Goal: Navigation & Orientation: Understand site structure

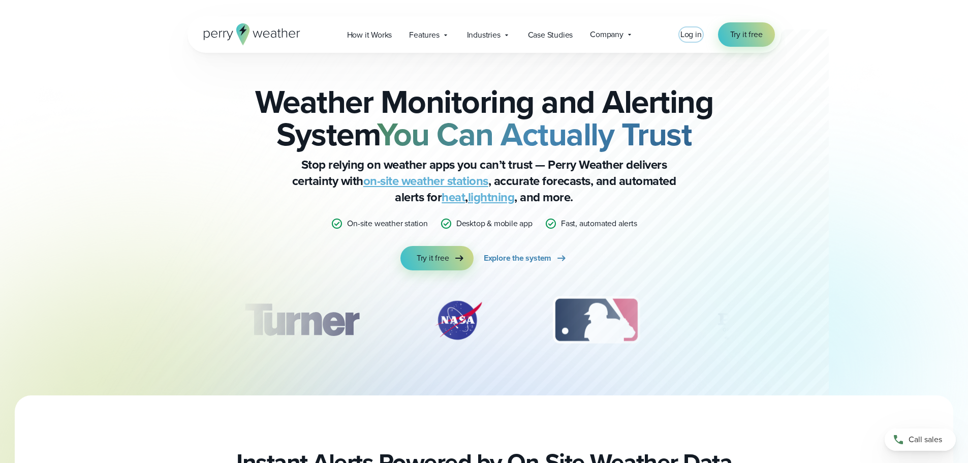
click at [700, 37] on span "Log in" at bounding box center [690, 34] width 21 height 12
click at [693, 35] on span "Log in" at bounding box center [690, 34] width 21 height 12
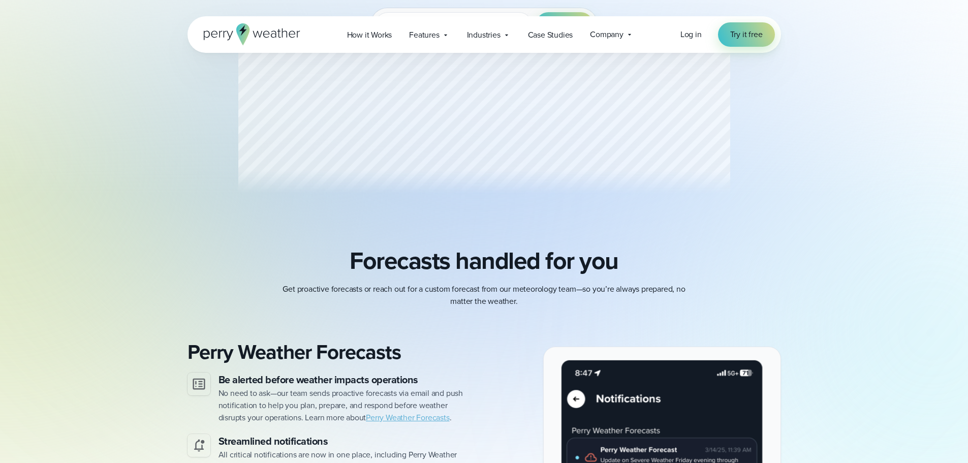
scroll to position [254, 0]
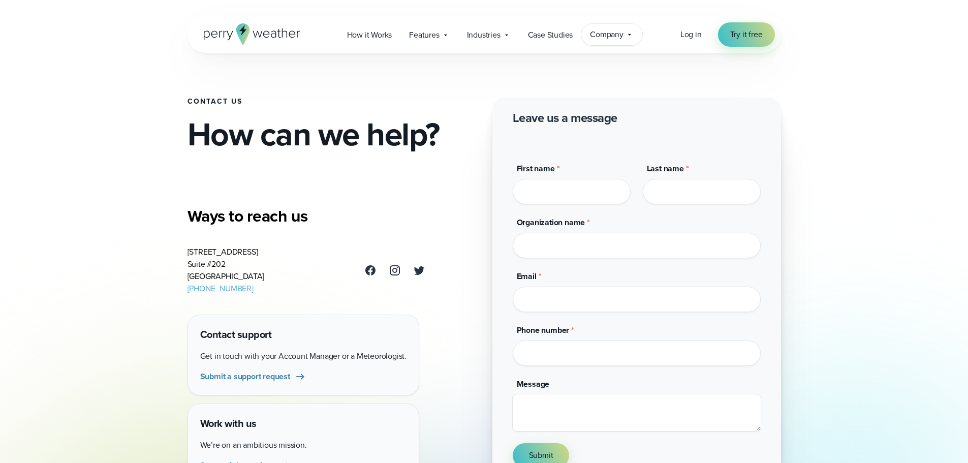
click at [628, 30] on icon at bounding box center [629, 34] width 8 height 8
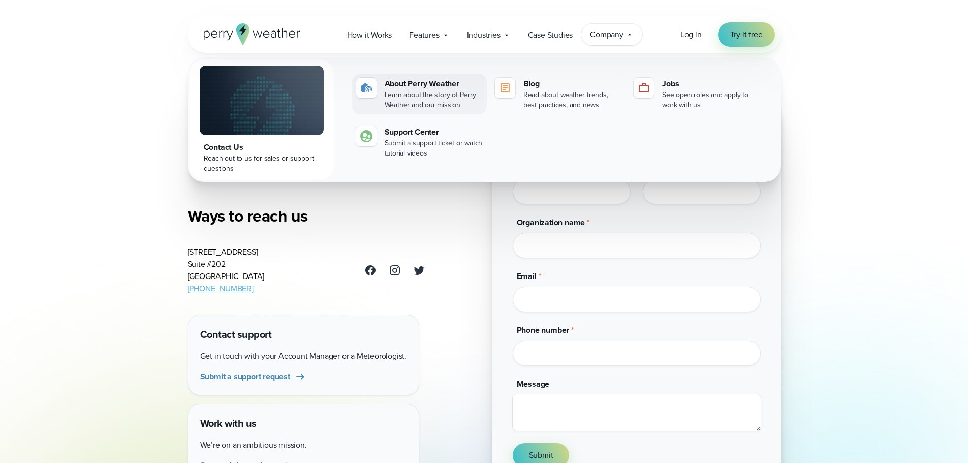
click at [417, 87] on div "About Perry Weather" at bounding box center [434, 84] width 98 height 12
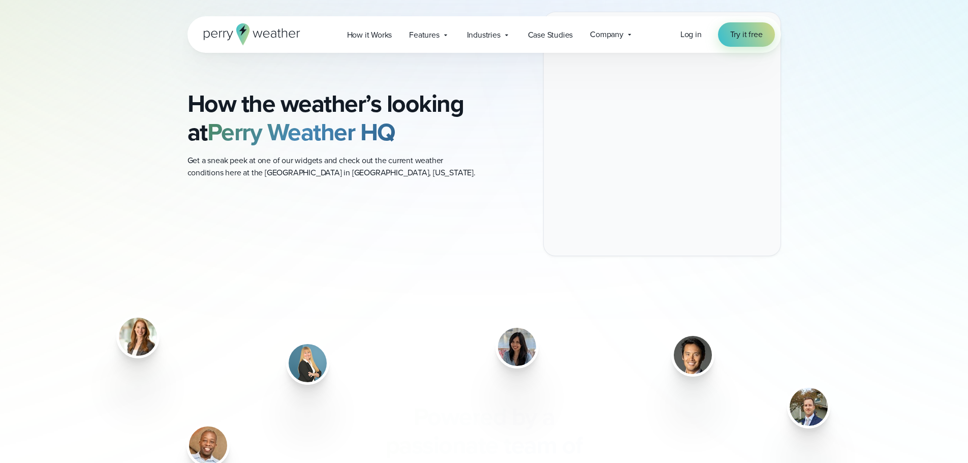
scroll to position [1168, 0]
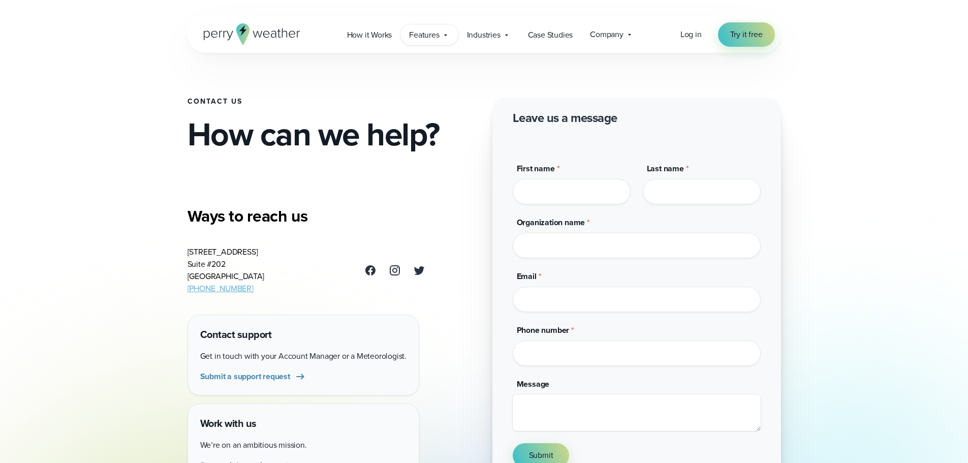
click at [424, 36] on span "Features" at bounding box center [424, 35] width 30 height 12
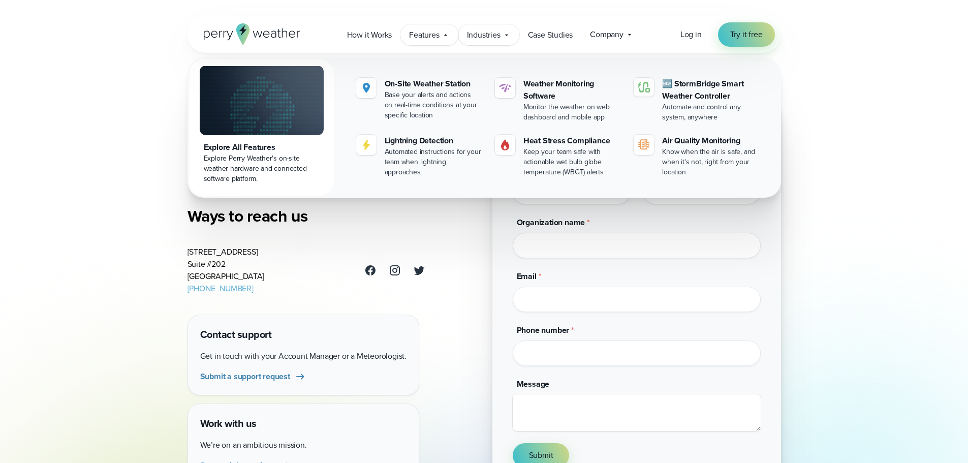
click at [483, 36] on span "Industries" at bounding box center [484, 35] width 34 height 12
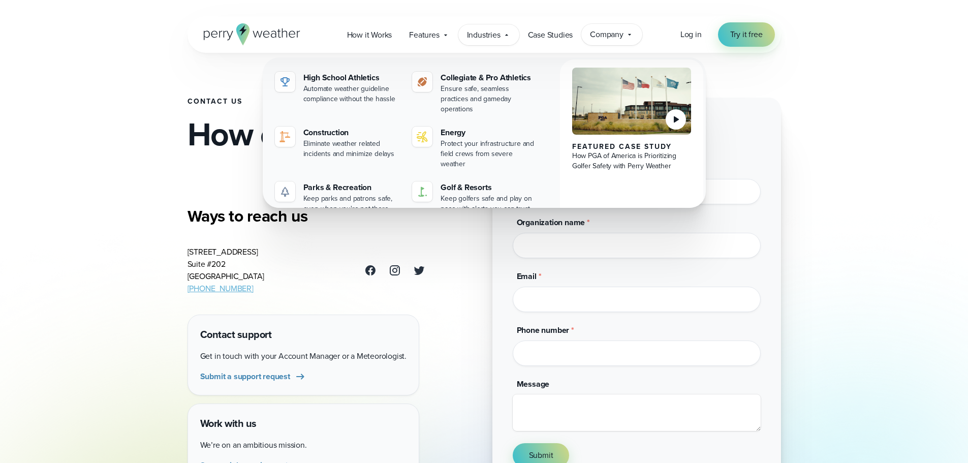
click at [594, 37] on span "Company" at bounding box center [607, 34] width 34 height 12
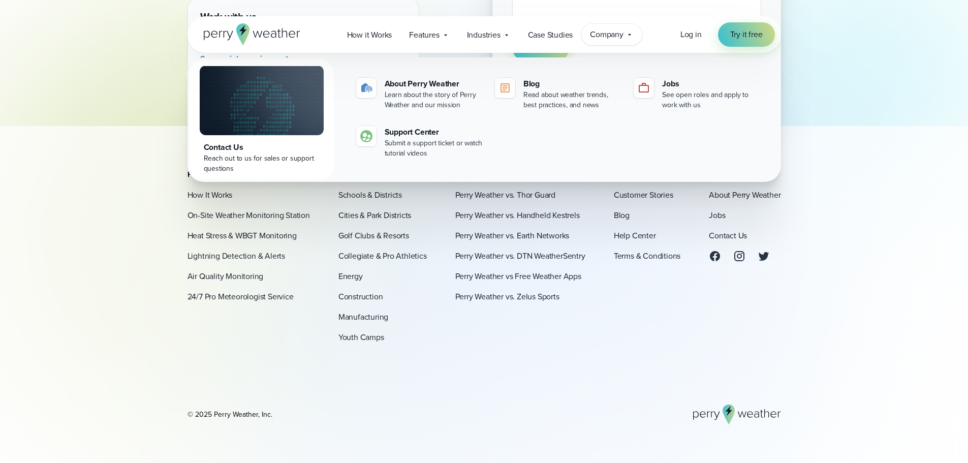
scroll to position [356, 0]
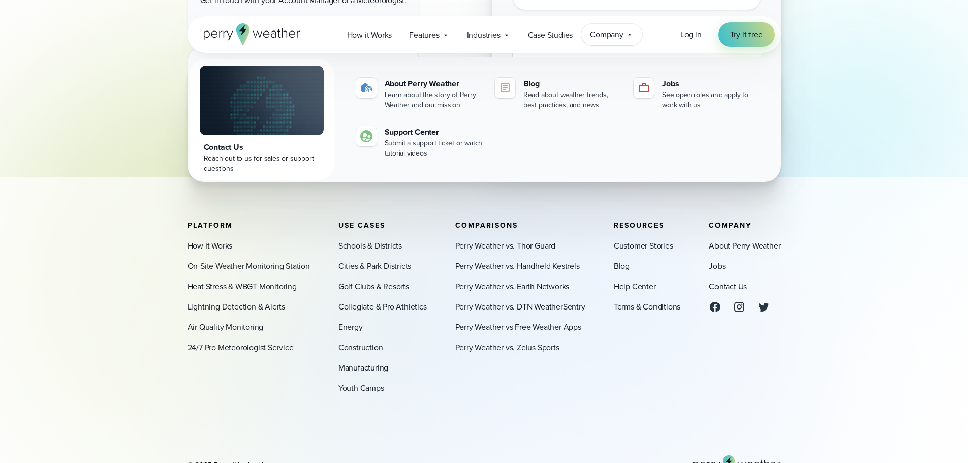
click at [722, 288] on link "Contact Us" at bounding box center [728, 286] width 38 height 12
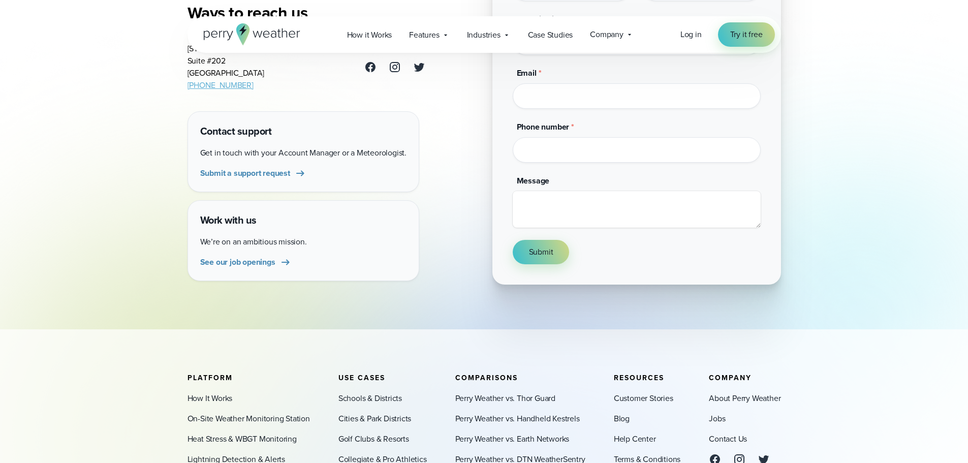
scroll to position [152, 0]
